Goal: Information Seeking & Learning: Learn about a topic

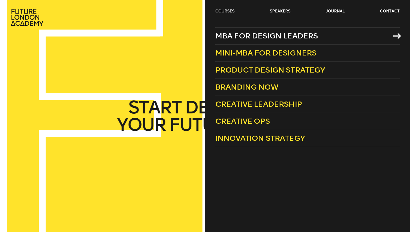
click at [250, 38] on span "MBA for Design Leaders" at bounding box center [266, 35] width 103 height 9
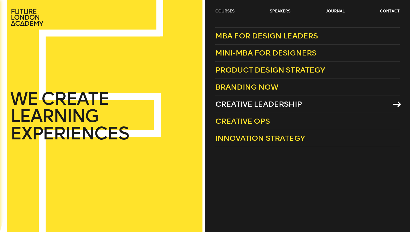
click at [241, 104] on span "Creative Leadership" at bounding box center [258, 104] width 86 height 9
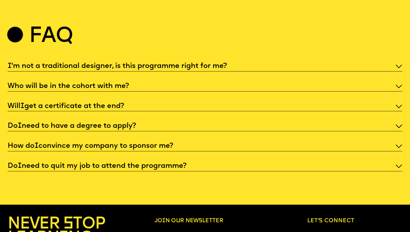
scroll to position [2013, 0]
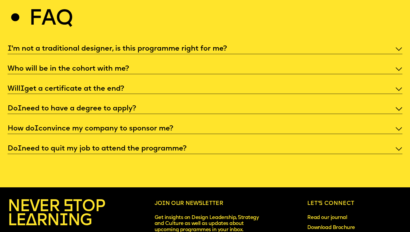
click at [323, 64] on p "Who will be in the cohort with me?" at bounding box center [205, 68] width 394 height 9
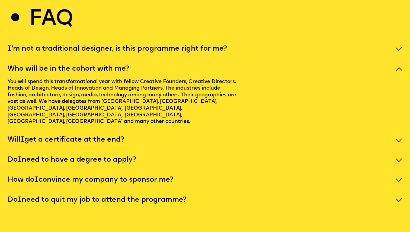
click at [323, 64] on p "Who will be in the cohort with me?" at bounding box center [205, 68] width 394 height 9
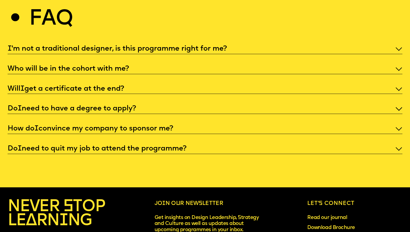
click at [317, 44] on div "I 'm not a traditional designer, is this programme right for me? Who will be in…" at bounding box center [205, 99] width 394 height 110
click at [315, 44] on p "I 'm not a traditional designer, is this programme right for me?" at bounding box center [205, 48] width 394 height 9
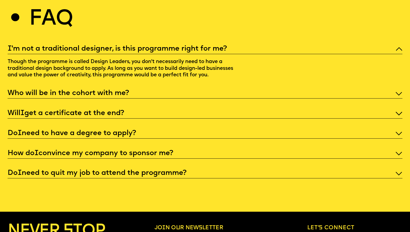
click at [312, 44] on p "I 'm not a traditional designer, is this programme right for me?" at bounding box center [205, 48] width 394 height 9
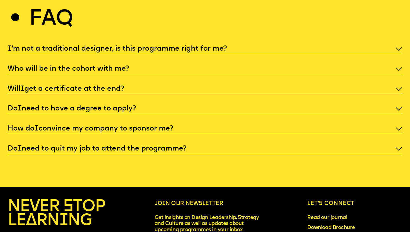
click at [312, 44] on p "I 'm not a traditional designer, is this programme right for me?" at bounding box center [205, 48] width 394 height 9
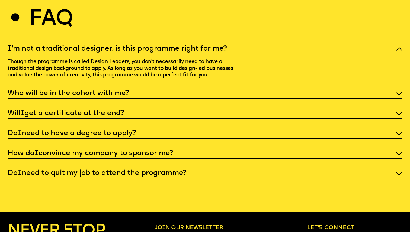
click at [308, 44] on p "I 'm not a traditional designer, is this programme right for me?" at bounding box center [205, 48] width 394 height 9
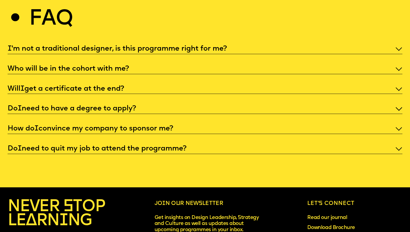
click at [302, 64] on p "Who will be in the cohort with me?" at bounding box center [205, 68] width 394 height 9
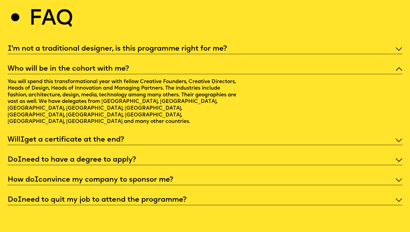
click at [302, 64] on p "Who will be in the cohort with me?" at bounding box center [205, 68] width 394 height 9
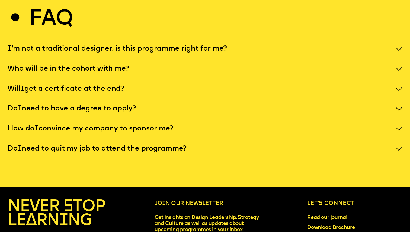
click at [294, 85] on p "Will I get a certificate at the end?" at bounding box center [205, 89] width 394 height 9
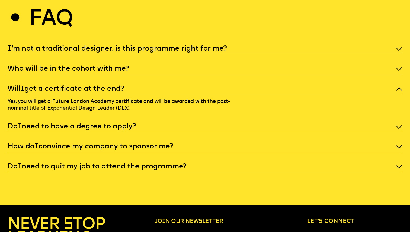
click at [294, 85] on p "Will I get a certificate at the end?" at bounding box center [205, 89] width 394 height 9
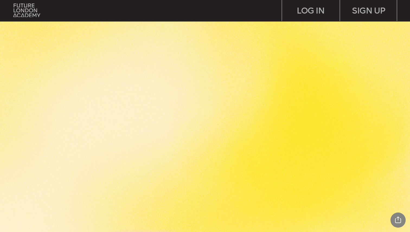
scroll to position [1170, 0]
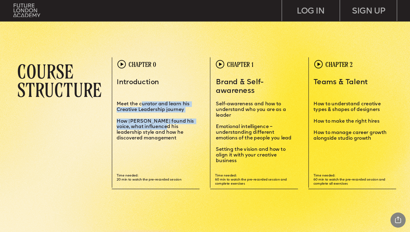
drag, startPoint x: 140, startPoint y: 104, endPoint x: 160, endPoint y: 131, distance: 33.9
click at [160, 131] on div "Introduction Meet the curator and learn his Creative Leadership journey How Mat…" at bounding box center [156, 109] width 79 height 63
click at [160, 131] on span "How Matt found his voice, what influenced his leadership style and how he disco…" at bounding box center [156, 130] width 78 height 22
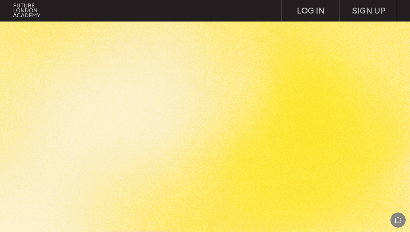
scroll to position [2030, 0]
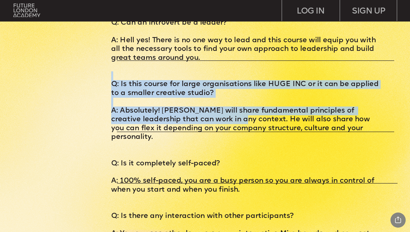
drag, startPoint x: 175, startPoint y: 69, endPoint x: 211, endPoint y: 116, distance: 59.3
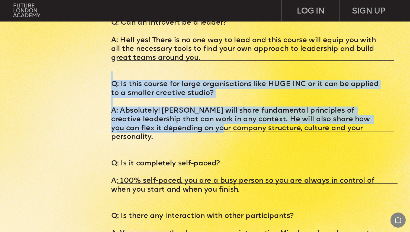
click at [211, 116] on p "A: Absolutely! Matt will share fundamental principles of creative leadership th…" at bounding box center [245, 123] width 269 height 35
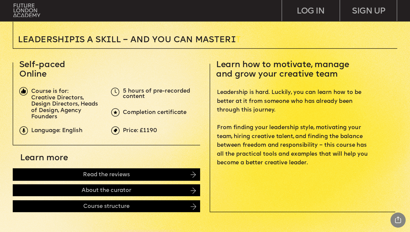
scroll to position [191, 0]
